Goal: Register for event/course

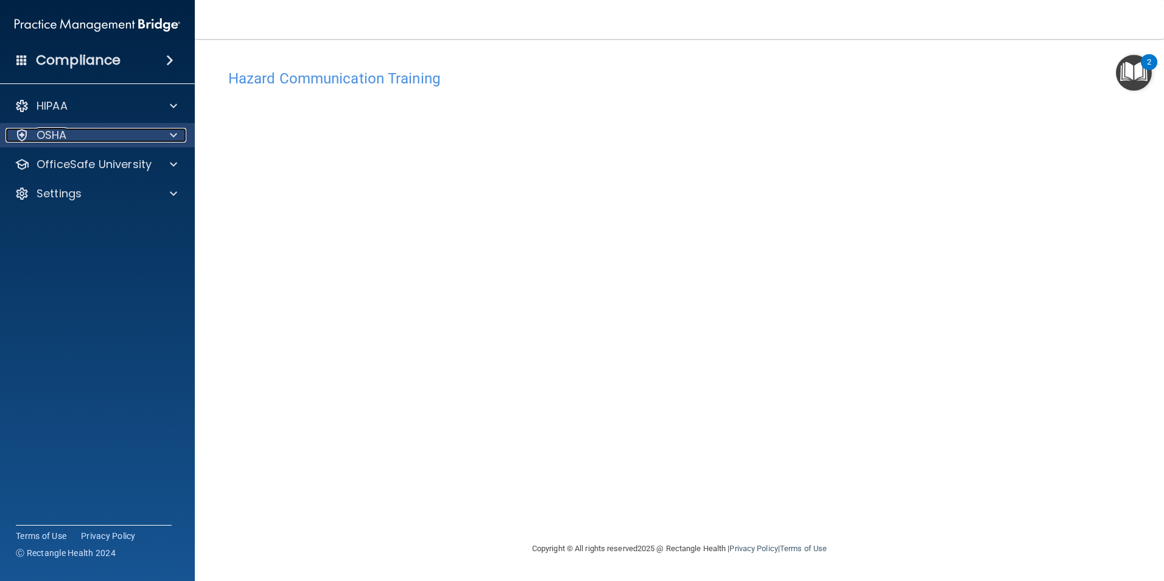
click at [166, 128] on div at bounding box center [171, 135] width 30 height 15
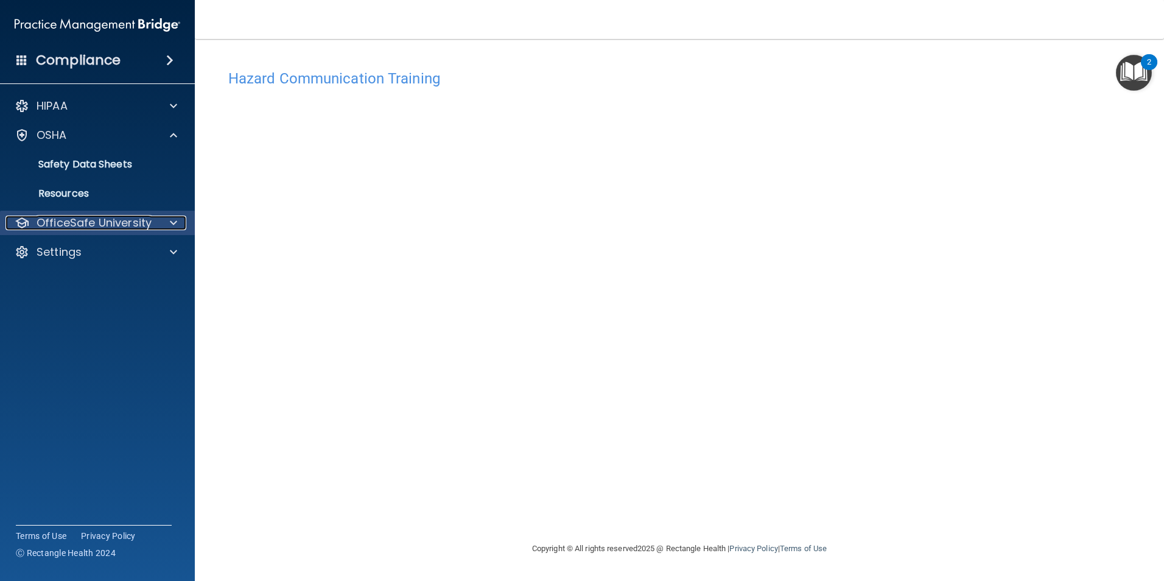
click at [180, 218] on div at bounding box center [171, 222] width 30 height 15
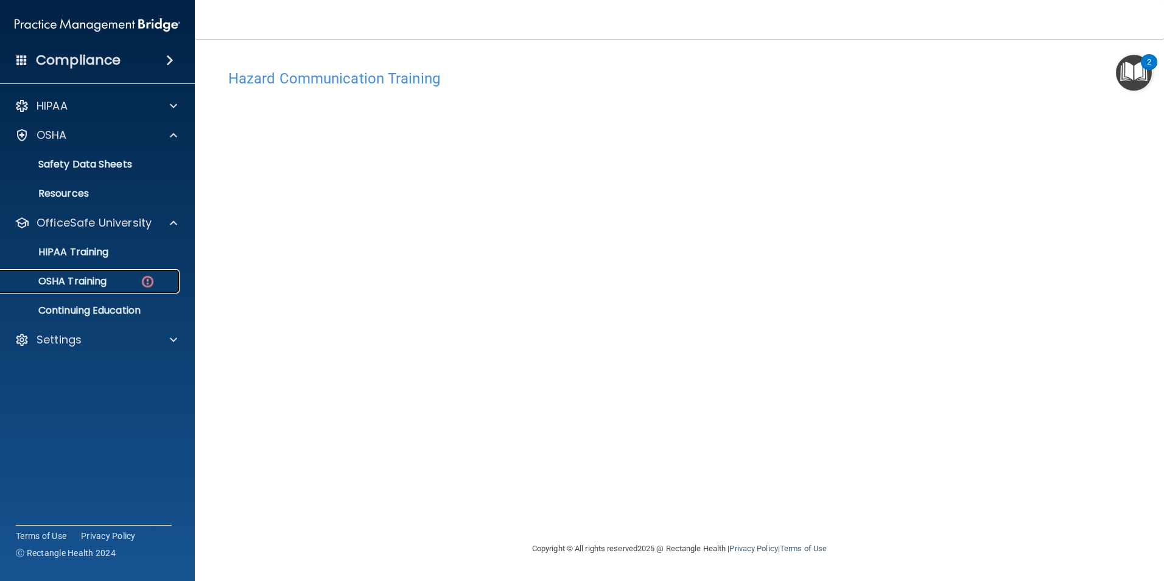
click at [124, 279] on div "OSHA Training" at bounding box center [91, 281] width 166 height 12
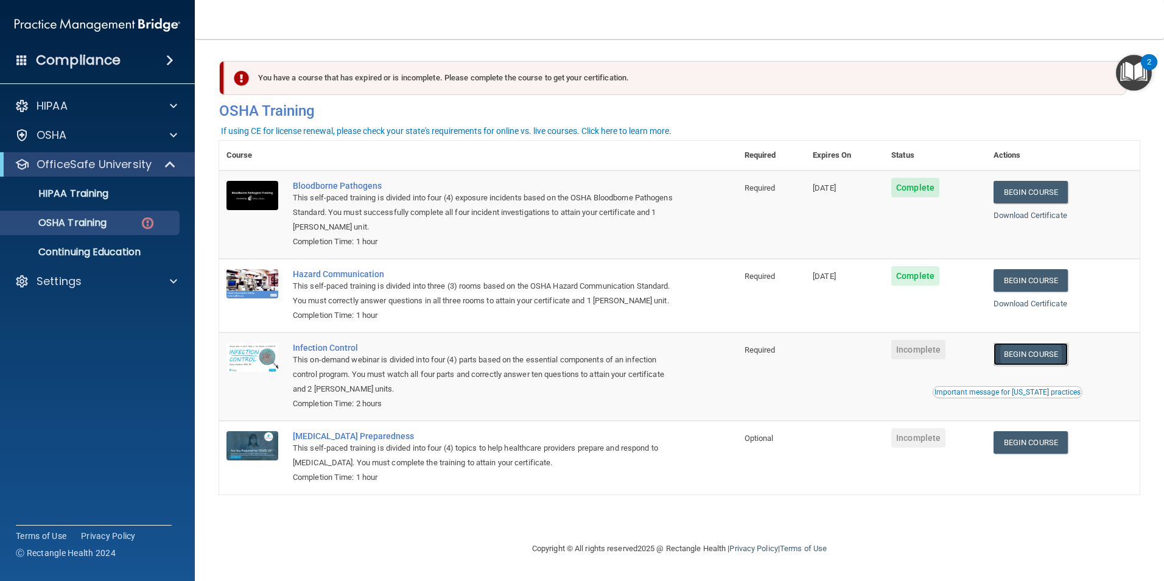
click at [1033, 365] on link "Begin Course" at bounding box center [1030, 354] width 74 height 23
